Goal: Transaction & Acquisition: Obtain resource

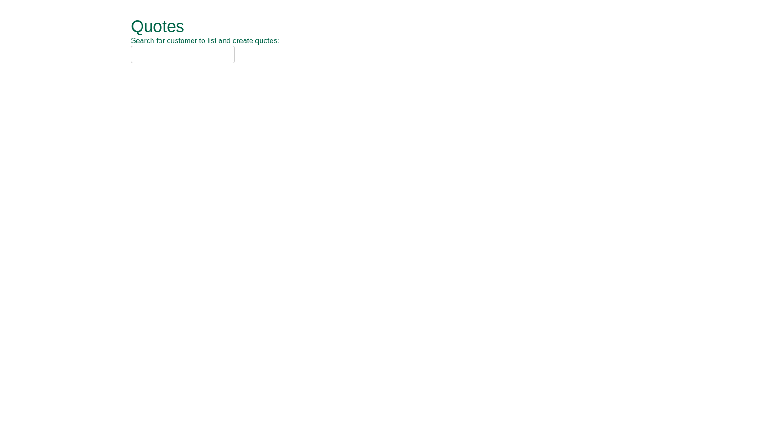
click at [216, 62] on input "text" at bounding box center [183, 54] width 104 height 17
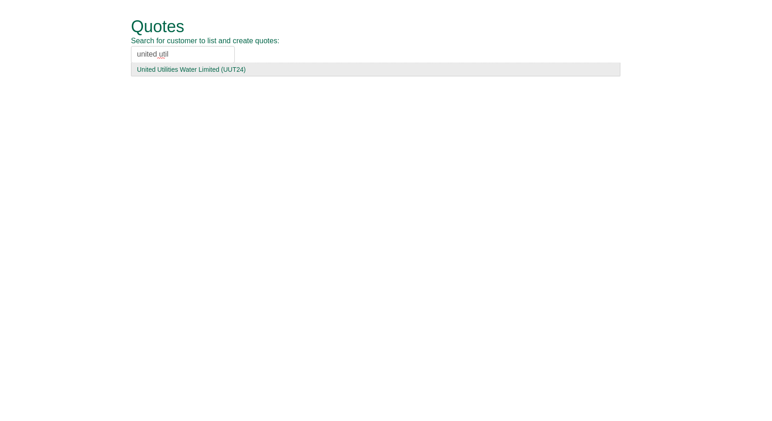
type input "united util"
click at [206, 71] on div "United Utilities Water Limited (UUT24)" at bounding box center [376, 69] width 478 height 9
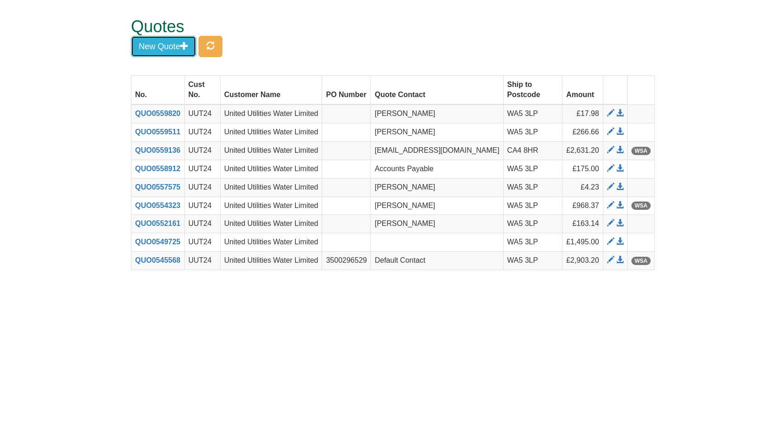
click at [168, 45] on button "New Quote" at bounding box center [163, 46] width 65 height 21
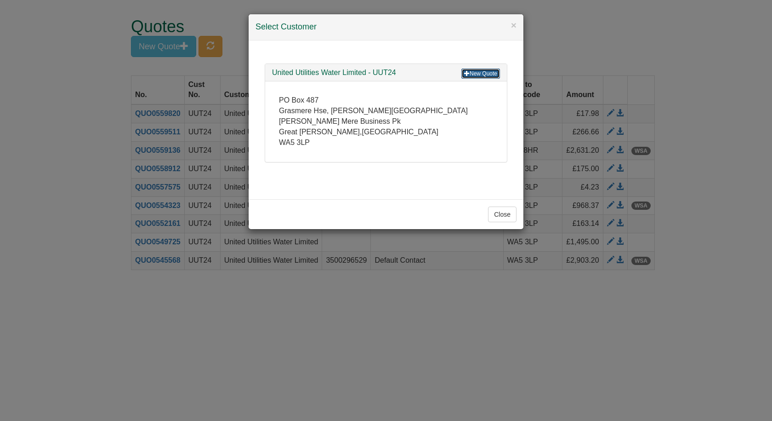
click at [484, 71] on link "New Quote" at bounding box center [480, 73] width 39 height 10
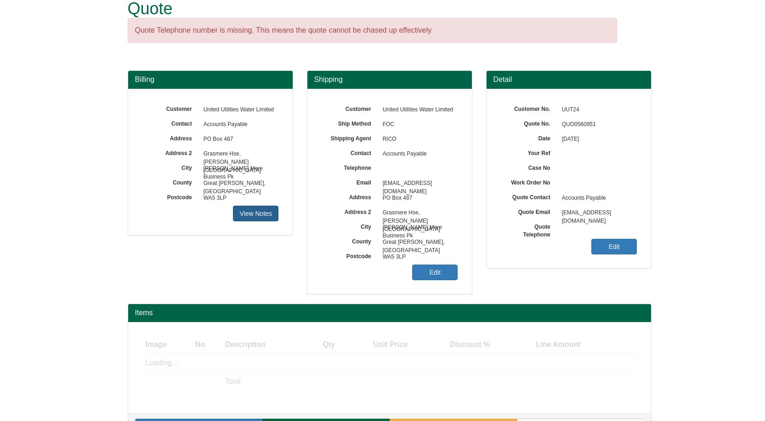
scroll to position [27, 0]
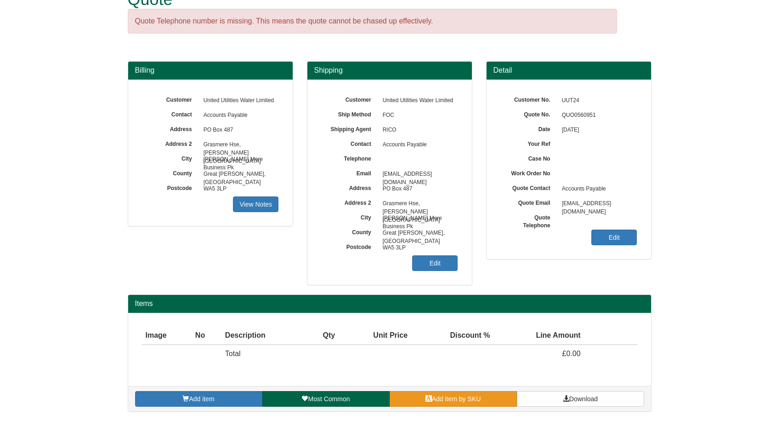
click at [449, 402] on span "Add item by SKU" at bounding box center [456, 398] width 49 height 7
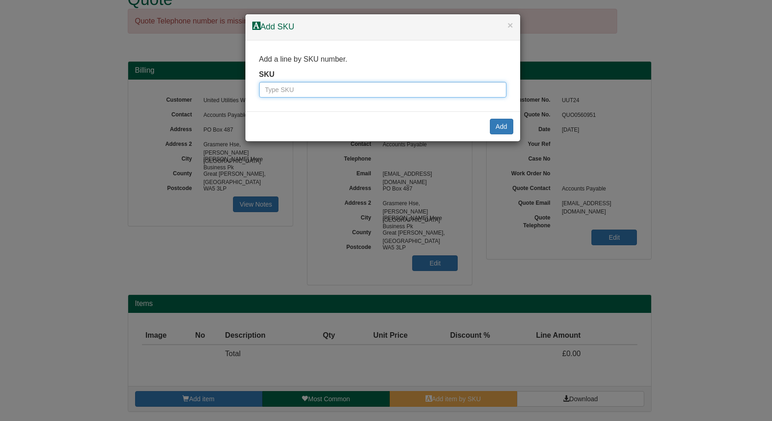
click at [391, 90] on input "text" at bounding box center [382, 90] width 247 height 16
type input "wc60"
click at [499, 122] on button "Add" at bounding box center [501, 127] width 23 height 16
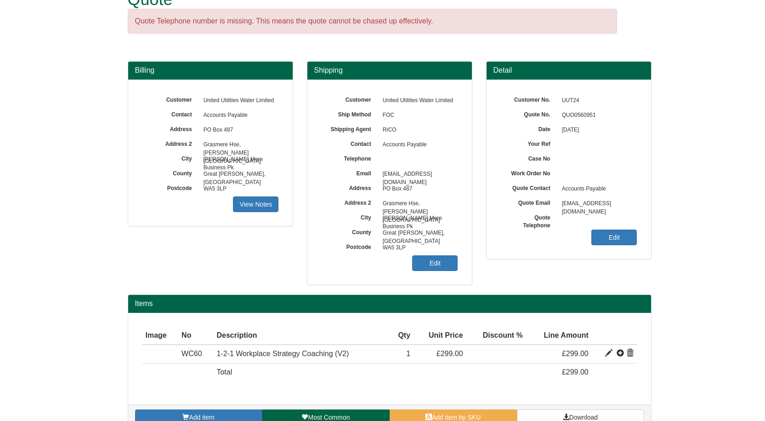
scroll to position [45, 0]
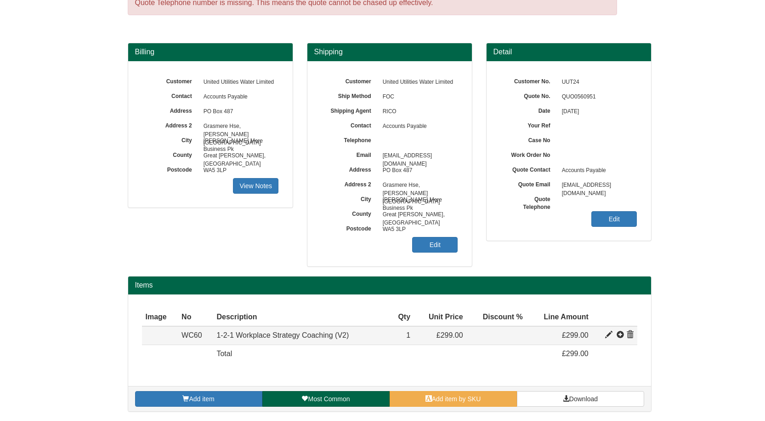
click at [608, 336] on span at bounding box center [608, 334] width 7 height 7
type input "1-2-1 Workplace Strategy Coaching (V2)"
type input "130.00"
type input "299.00"
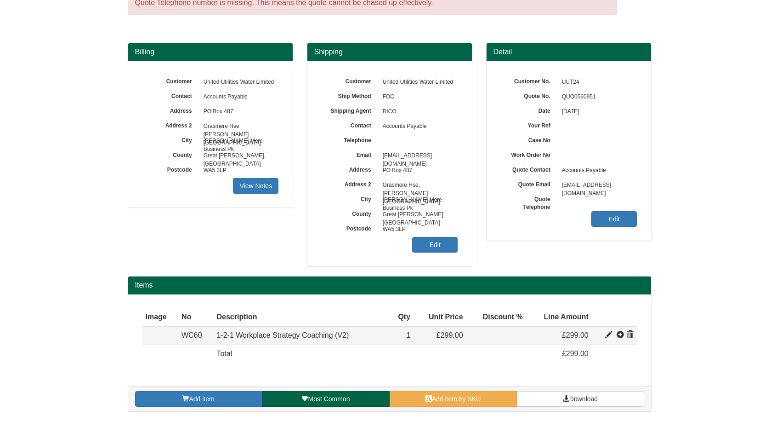
type input "1"
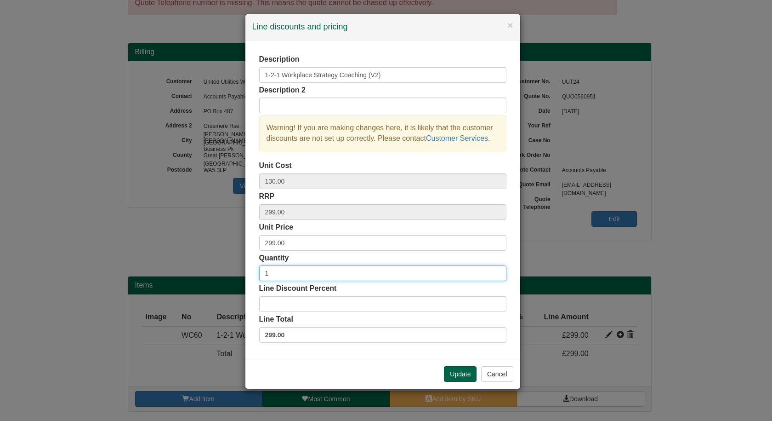
drag, startPoint x: 285, startPoint y: 274, endPoint x: 230, endPoint y: 274, distance: 54.7
click at [230, 274] on div "× Line discounts and pricing Description 1-2-1 Workplace Strategy Coaching (V2)…" at bounding box center [386, 210] width 772 height 421
type input "4"
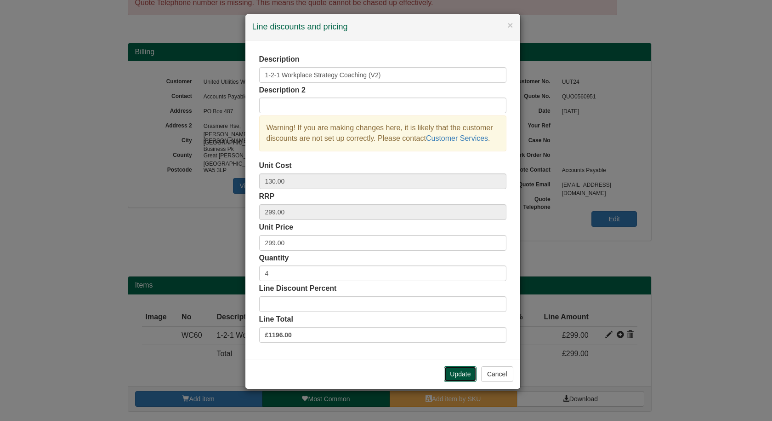
click at [456, 371] on button "Update" at bounding box center [460, 374] width 33 height 16
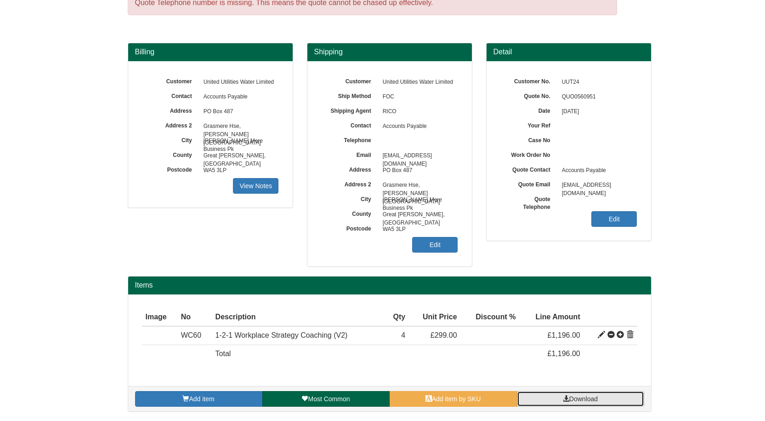
click at [580, 393] on link "Download" at bounding box center [580, 399] width 127 height 16
